Goal: Browse casually: Explore the website without a specific task or goal

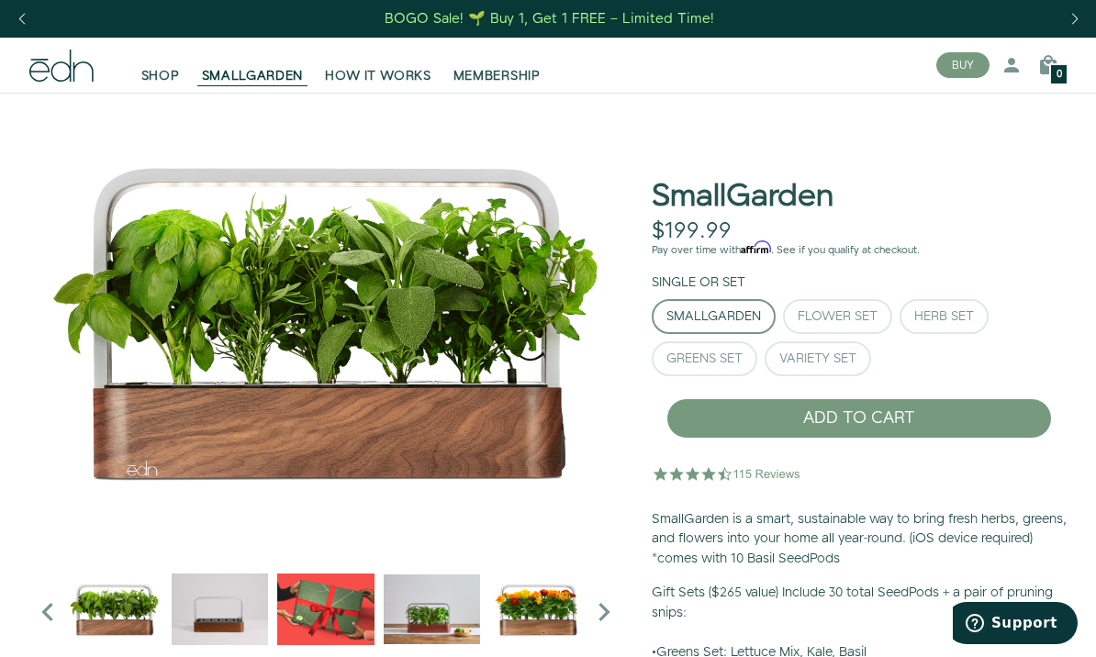
click at [146, 79] on span "SHOP" at bounding box center [160, 76] width 39 height 18
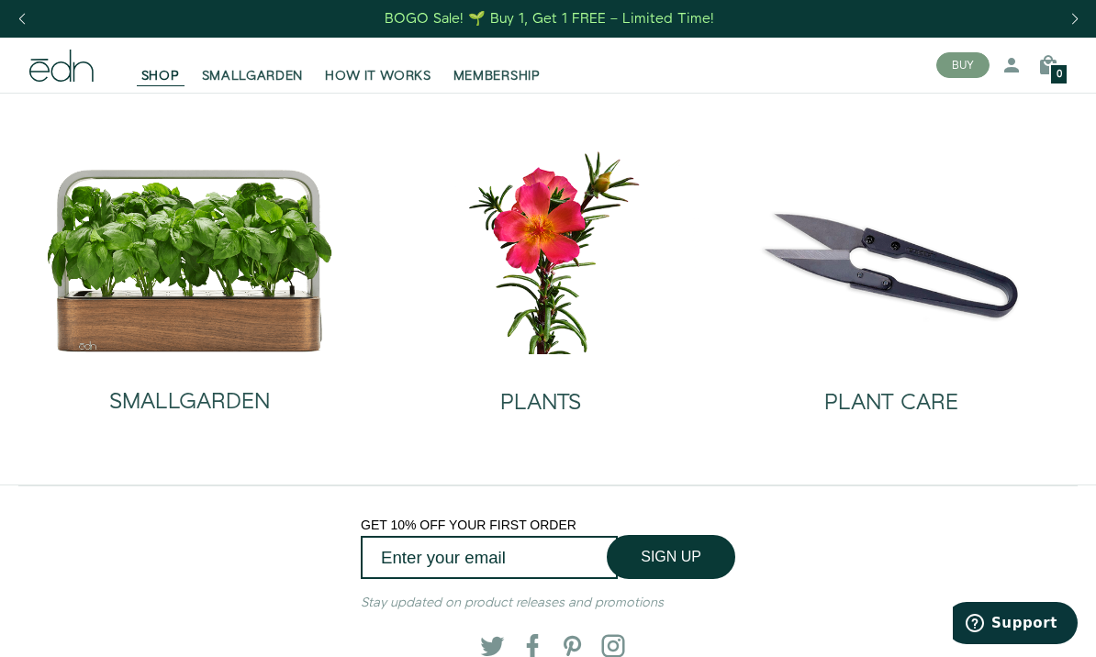
click at [52, 73] on icon at bounding box center [60, 66] width 20 height 32
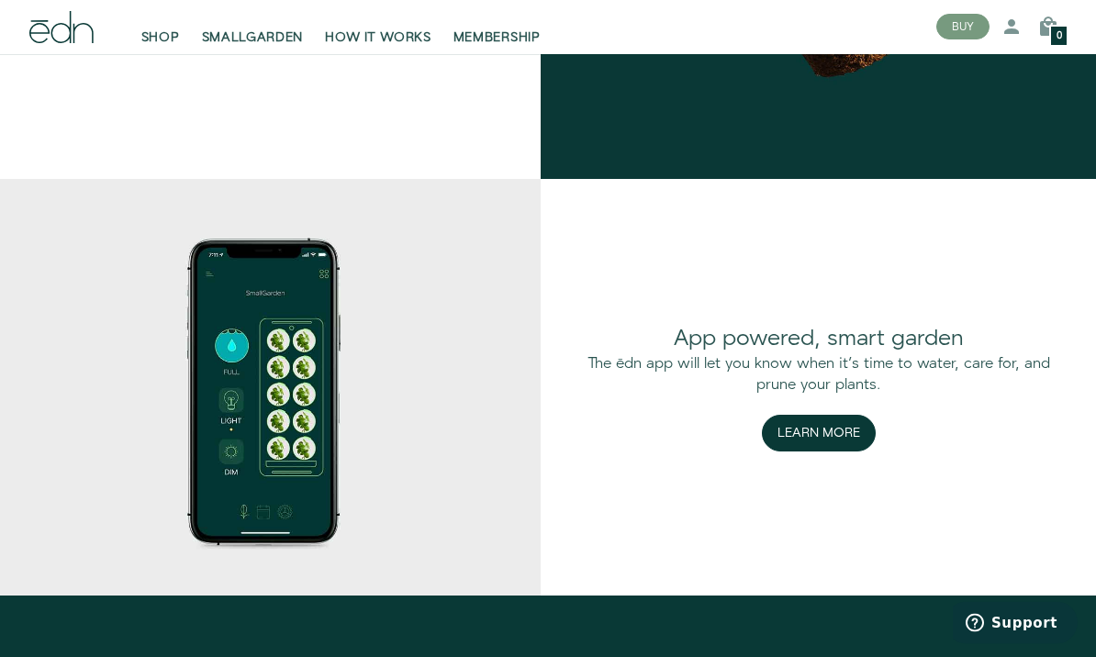
scroll to position [2111, 0]
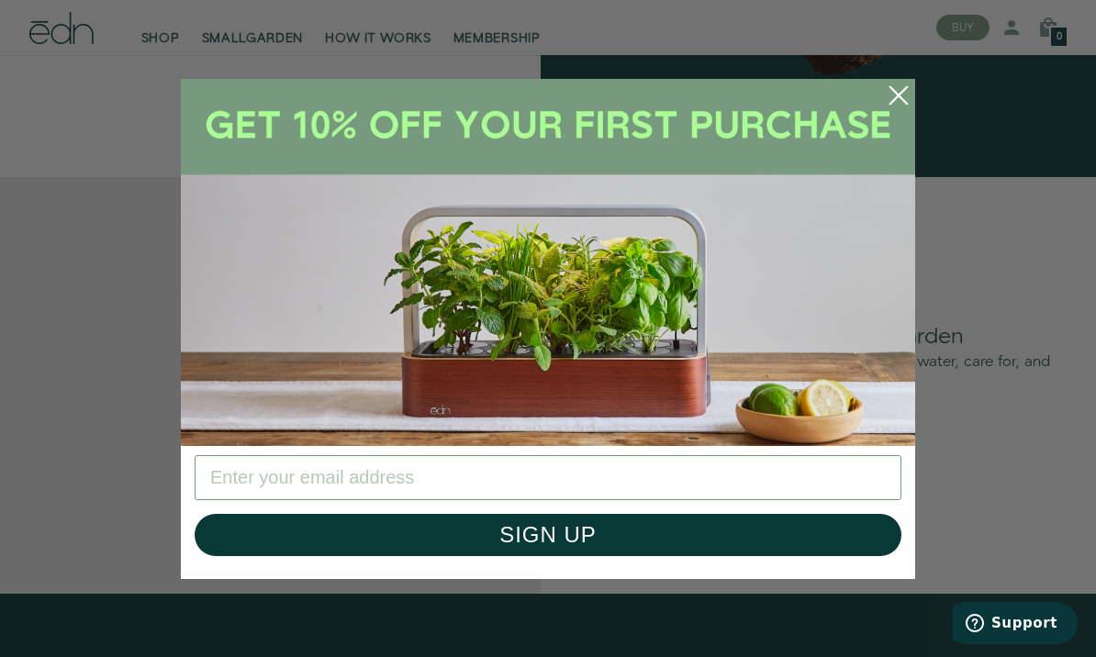
click at [898, 116] on circle "Close dialog" at bounding box center [899, 95] width 40 height 40
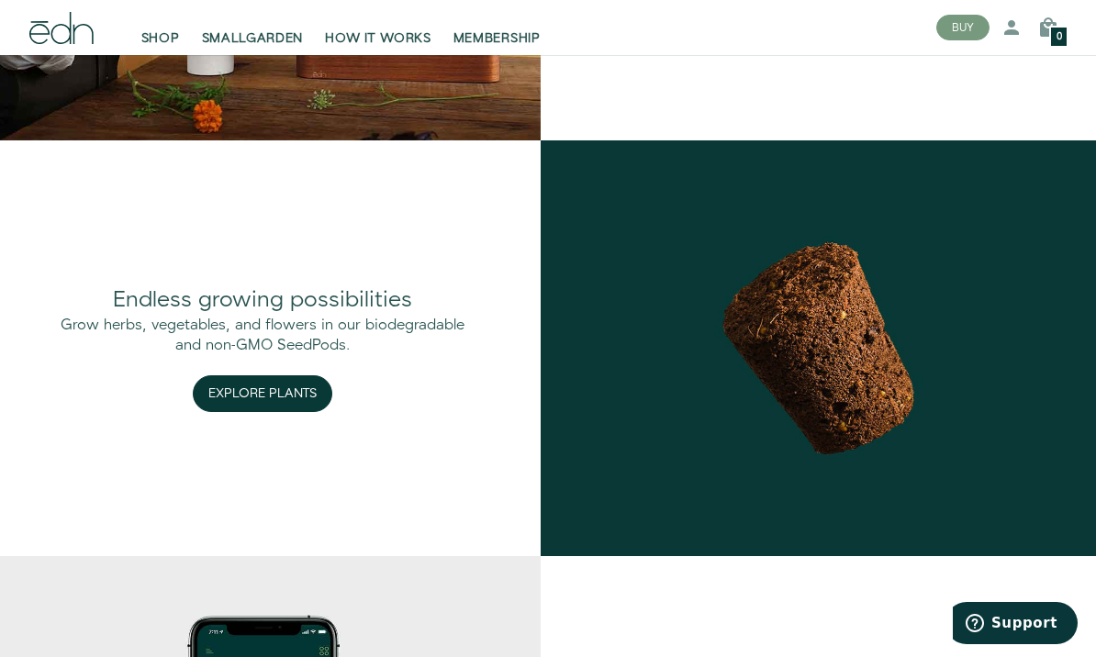
scroll to position [1723, 0]
